Goal: Transaction & Acquisition: Purchase product/service

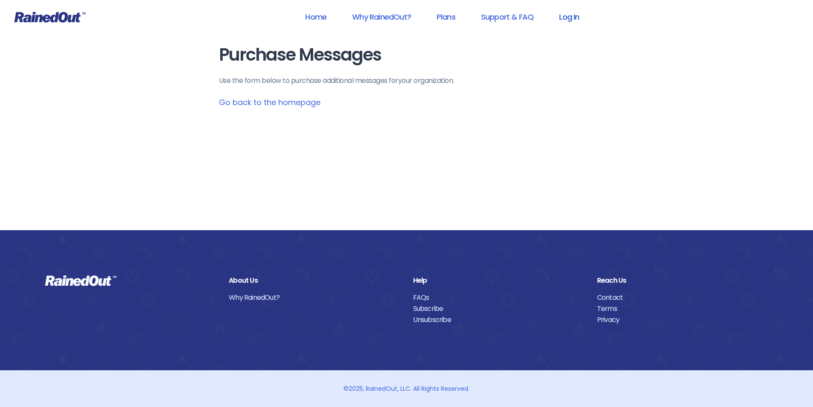
click at [571, 17] on link "Log In" at bounding box center [569, 16] width 42 height 19
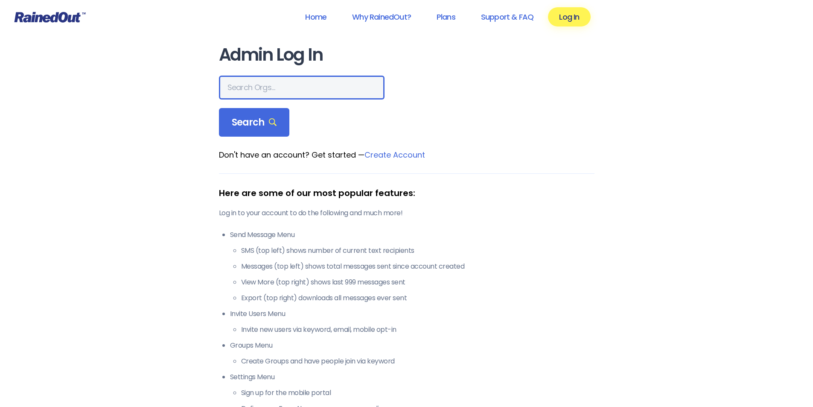
click at [309, 88] on input "text" at bounding box center [302, 88] width 166 height 24
type input "montana advanced caregivers"
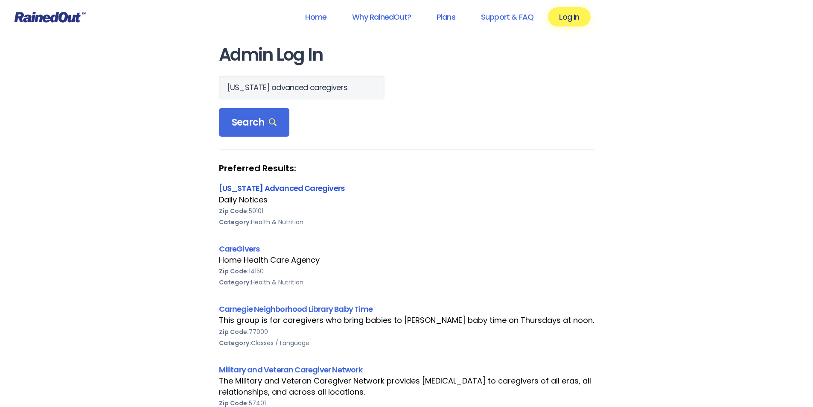
click at [300, 185] on link "[US_STATE] Advanced Caregivers" at bounding box center [282, 188] width 126 height 11
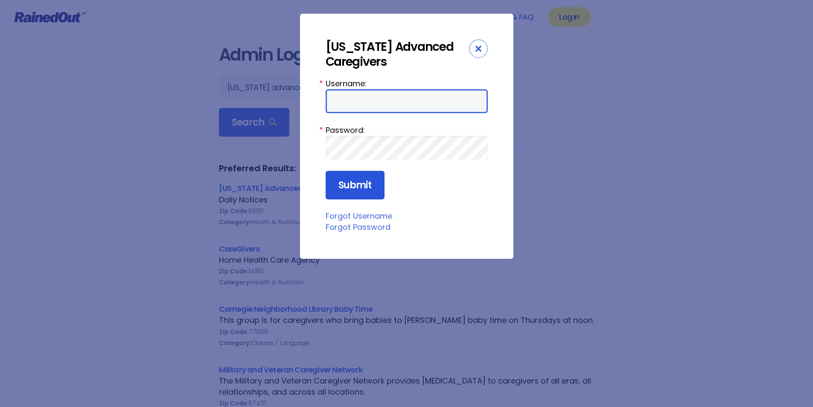
type input "MAC0420"
click at [367, 186] on input "Submit" at bounding box center [355, 185] width 59 height 29
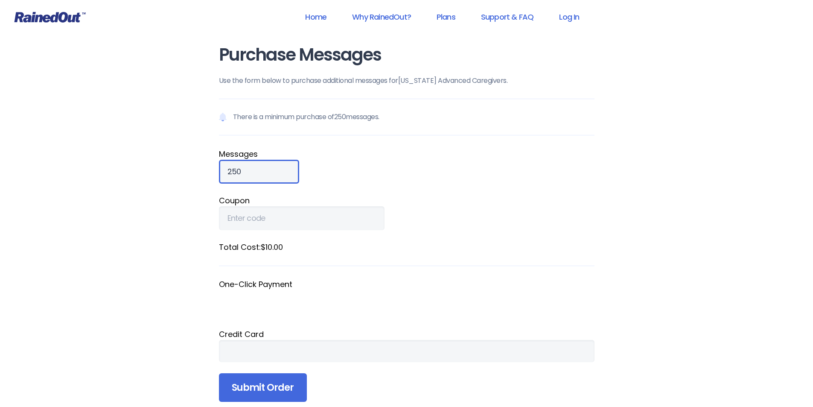
drag, startPoint x: 243, startPoint y: 166, endPoint x: 199, endPoint y: 169, distance: 44.5
click at [199, 169] on div "Home Why RainedOut? Plans Support & FAQ Log In Purchase Messages Use the form b…" at bounding box center [406, 324] width 813 height 648
type input "800"
click at [439, 345] on div at bounding box center [407, 351] width 376 height 22
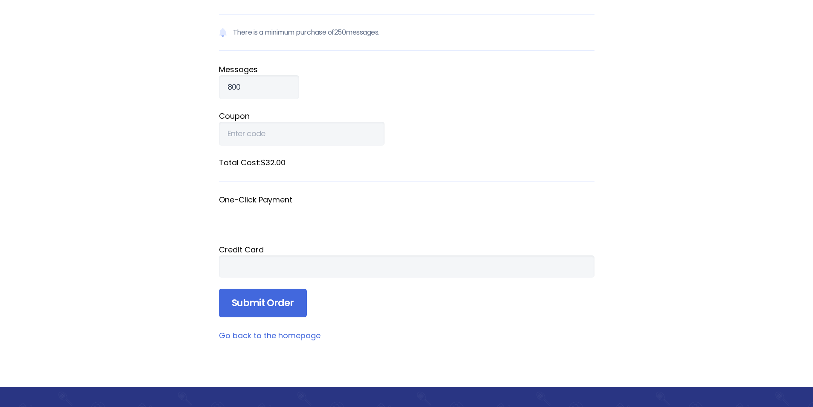
scroll to position [85, 0]
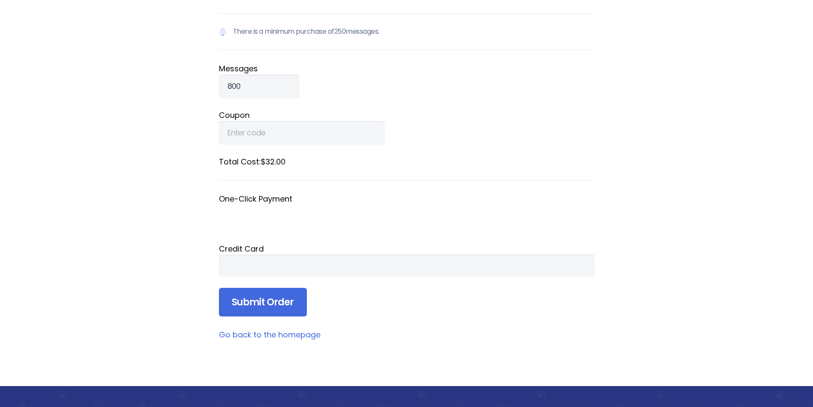
click at [339, 258] on div at bounding box center [407, 265] width 376 height 22
click at [425, 288] on form "There is a minimum purchase of 250 messages. Message s 800 Coupon Total Cost: $…" at bounding box center [407, 165] width 376 height 304
click at [404, 152] on form "There is a minimum purchase of 250 messages. Message s 800 Coupon Total Cost: $…" at bounding box center [407, 165] width 376 height 304
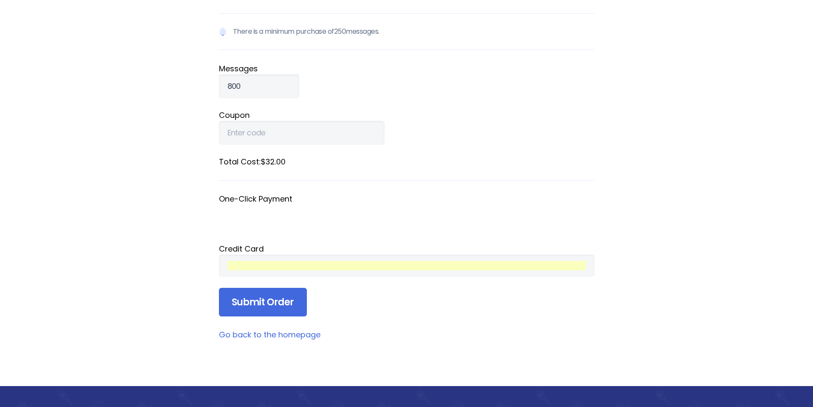
drag, startPoint x: 635, startPoint y: 250, endPoint x: 563, endPoint y: 266, distance: 73.9
click at [635, 250] on div "Home Why RainedOut? Plans Support & FAQ Log In Purchase Messages Use the form b…" at bounding box center [406, 239] width 813 height 648
click at [280, 302] on input "Submit Order" at bounding box center [263, 302] width 88 height 29
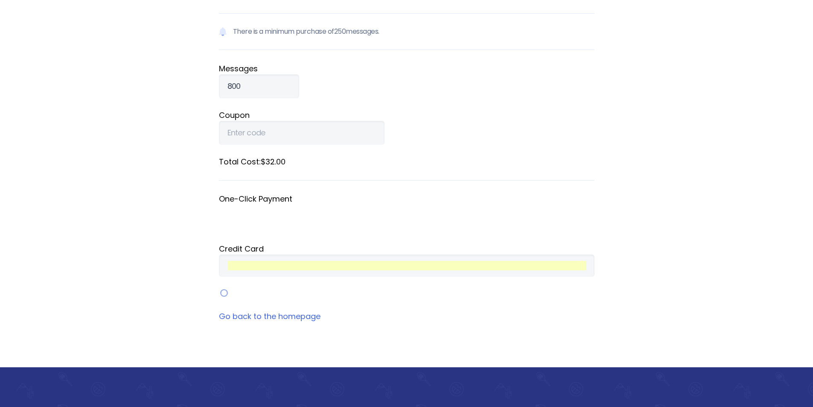
scroll to position [19, 0]
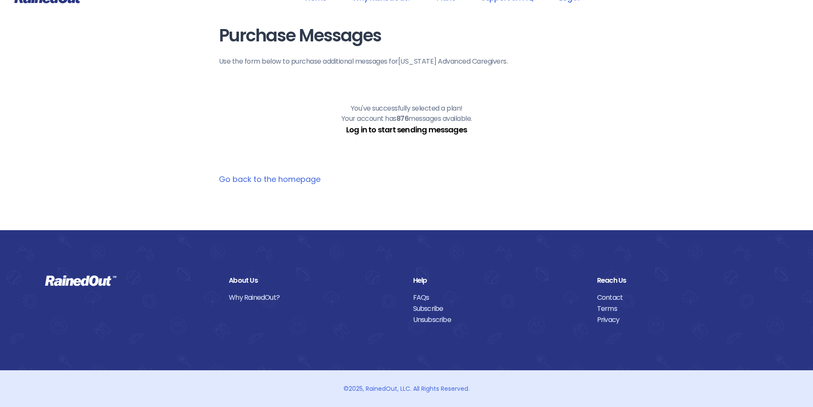
click at [447, 128] on link "Log in to start sending messages" at bounding box center [406, 129] width 121 height 11
